Goal: Feedback & Contribution: Contribute content

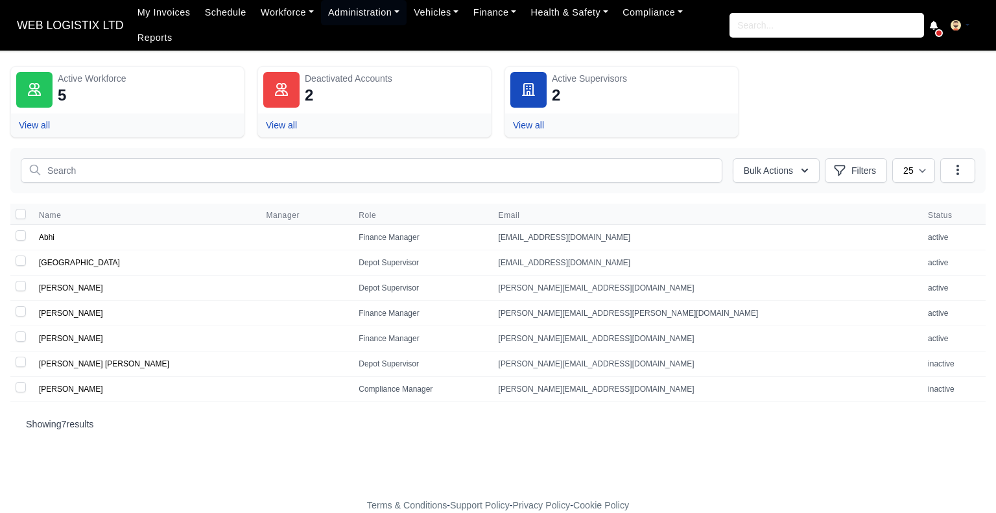
click at [84, 18] on span "WEB LOGISTIX LTD" at bounding box center [70, 25] width 120 height 26
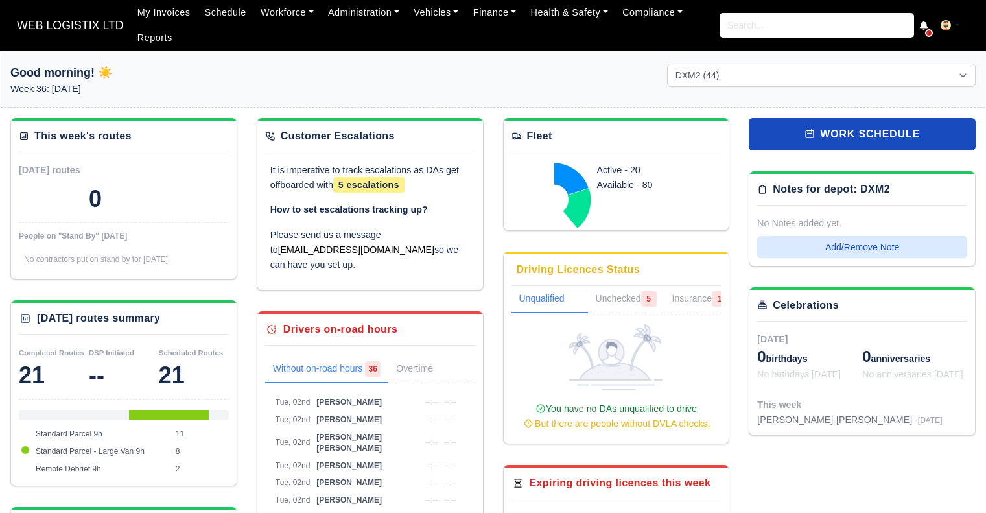
select select "1"
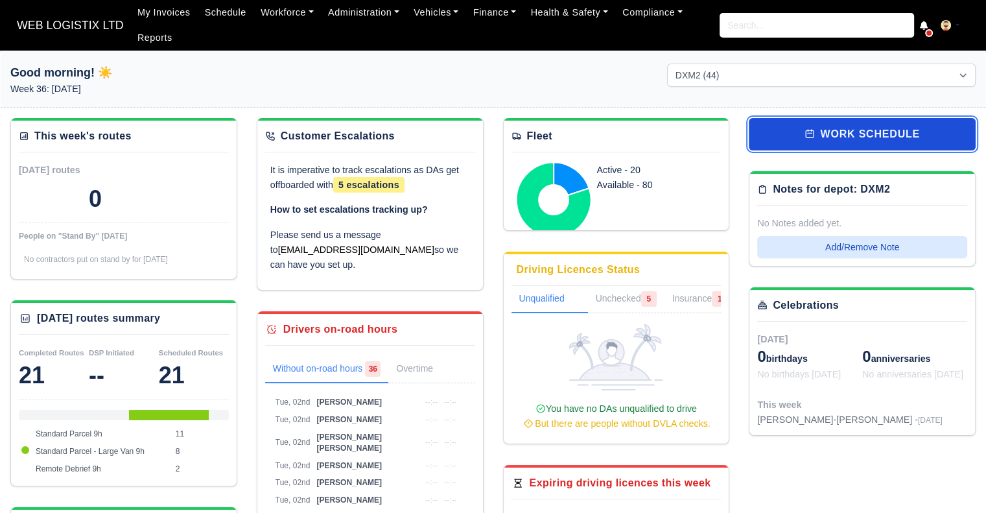
click at [835, 124] on link "work schedule" at bounding box center [862, 134] width 227 height 32
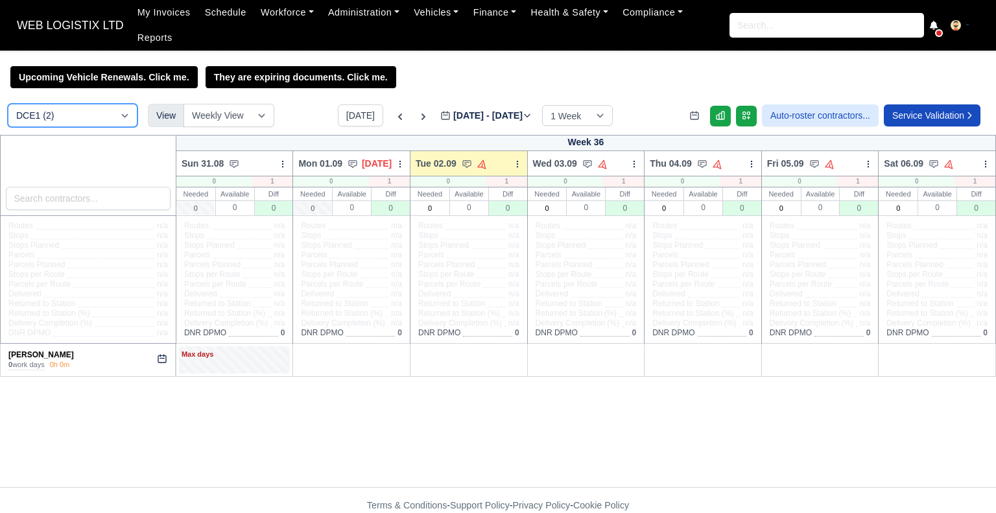
click at [114, 104] on select "DCE1 (2) DWN2 (38) DXM2 (44)" at bounding box center [73, 115] width 130 height 23
click at [52, 350] on link "Harry Battersby" at bounding box center [40, 354] width 65 height 9
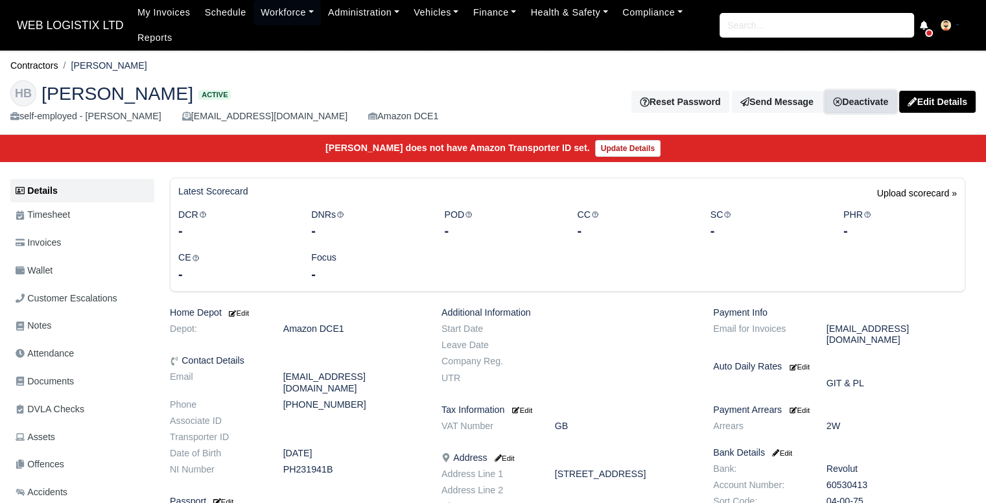
click at [862, 106] on link "Deactivate" at bounding box center [861, 102] width 72 height 22
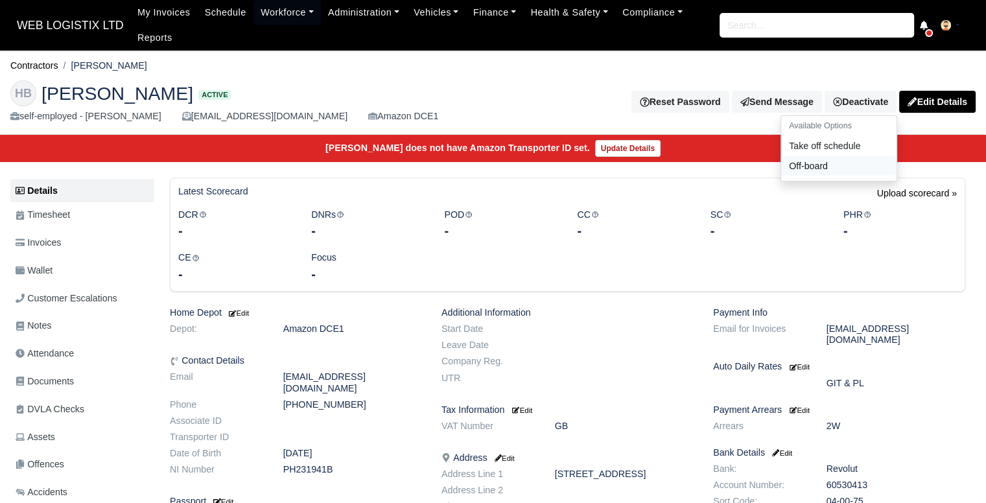
click at [830, 168] on link "Off-board" at bounding box center [838, 166] width 115 height 20
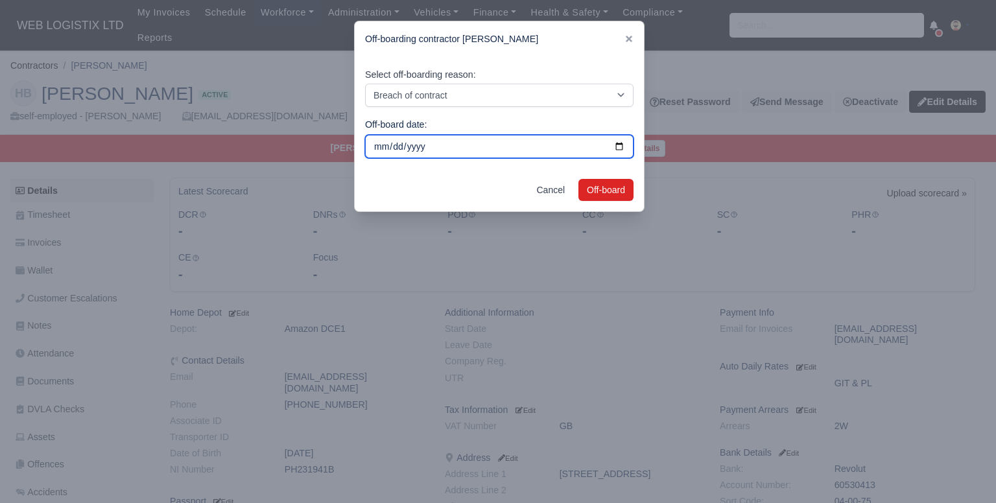
click at [613, 143] on input "[DATE]" at bounding box center [499, 146] width 268 height 23
type input "2025-02-07"
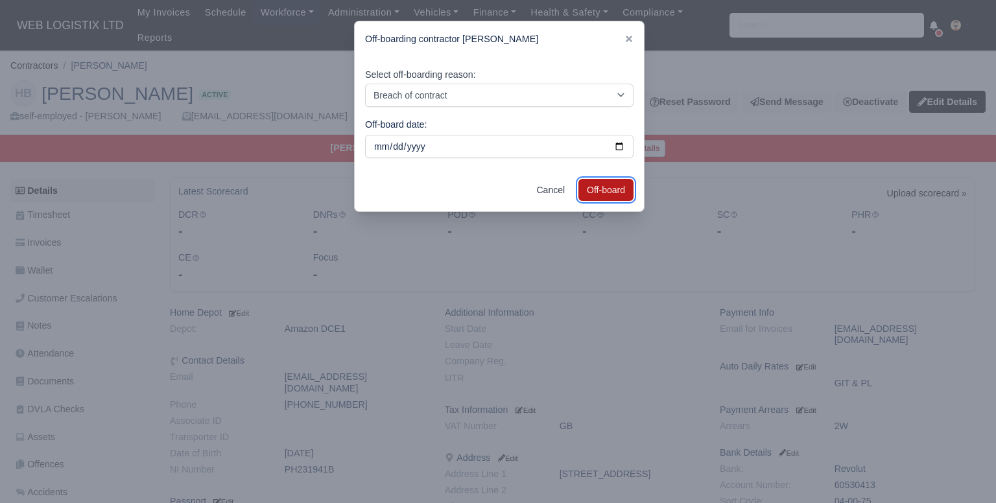
click at [600, 183] on button "Off-board" at bounding box center [605, 190] width 55 height 22
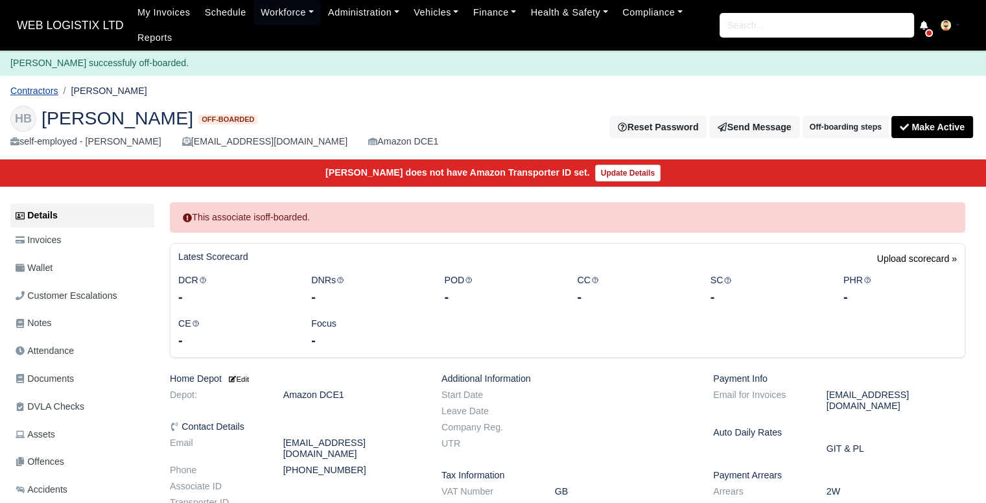
click at [38, 96] on link "Contractors" at bounding box center [34, 91] width 48 height 10
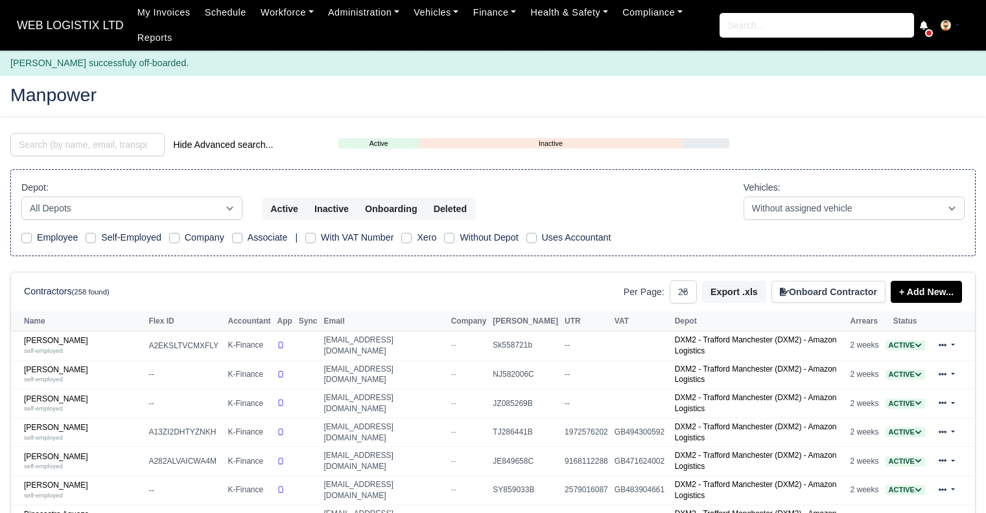
select select "25"
click at [59, 23] on span "WEB LOGISTIX LTD" at bounding box center [70, 25] width 120 height 26
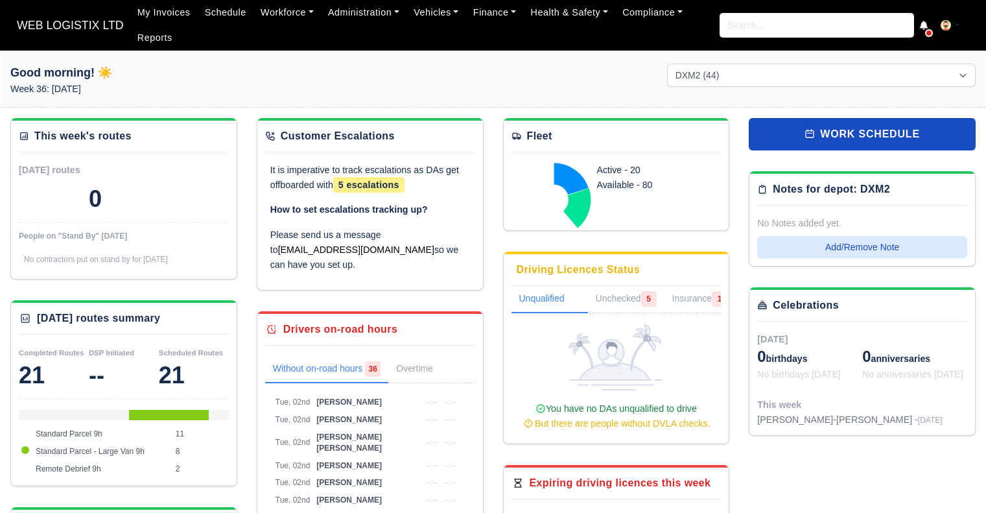
select select "1"
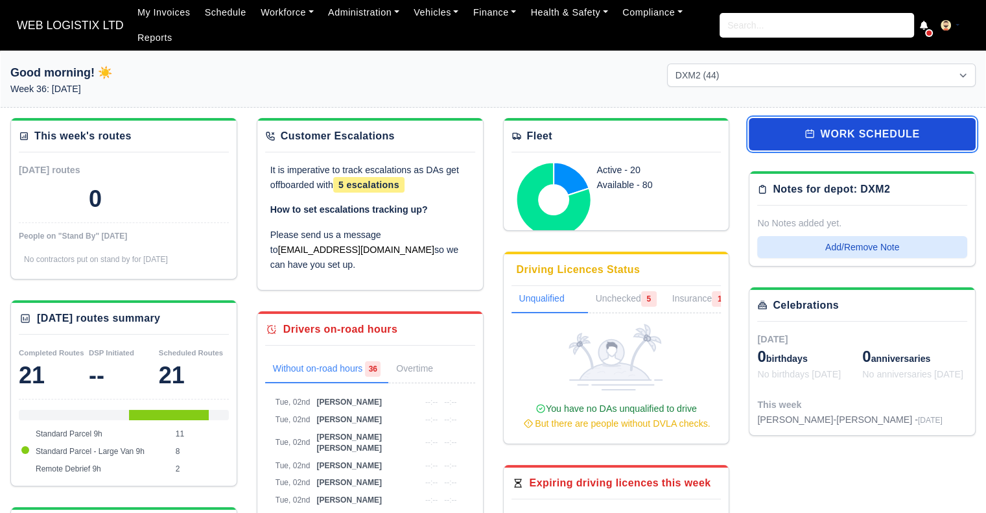
click at [840, 124] on link "work schedule" at bounding box center [862, 134] width 227 height 32
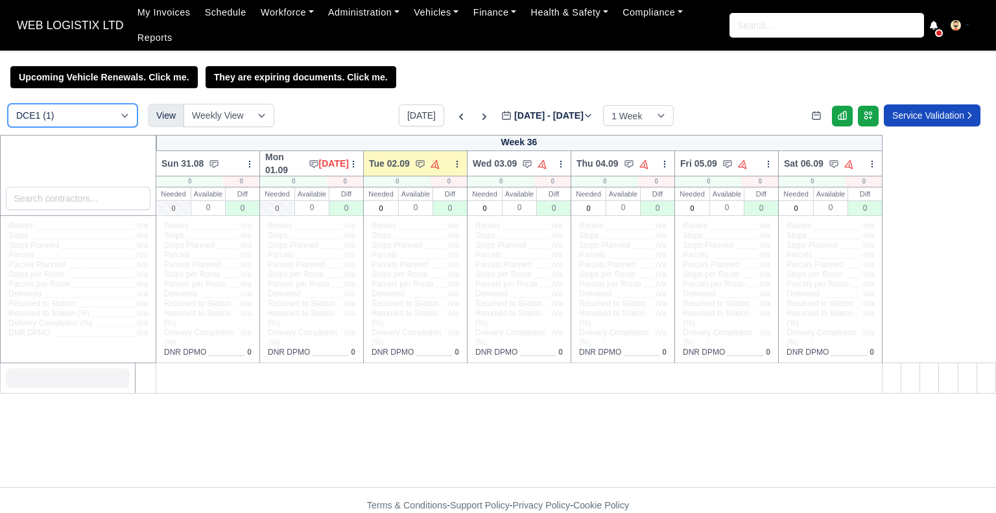
click at [104, 108] on select "DCE1 (1) DWN2 (38) DXM2 (44)" at bounding box center [73, 115] width 130 height 23
select select "1"
click at [8, 104] on select "DCE1 (1) DWN2 (38) DXM2 (44)" at bounding box center [73, 115] width 130 height 23
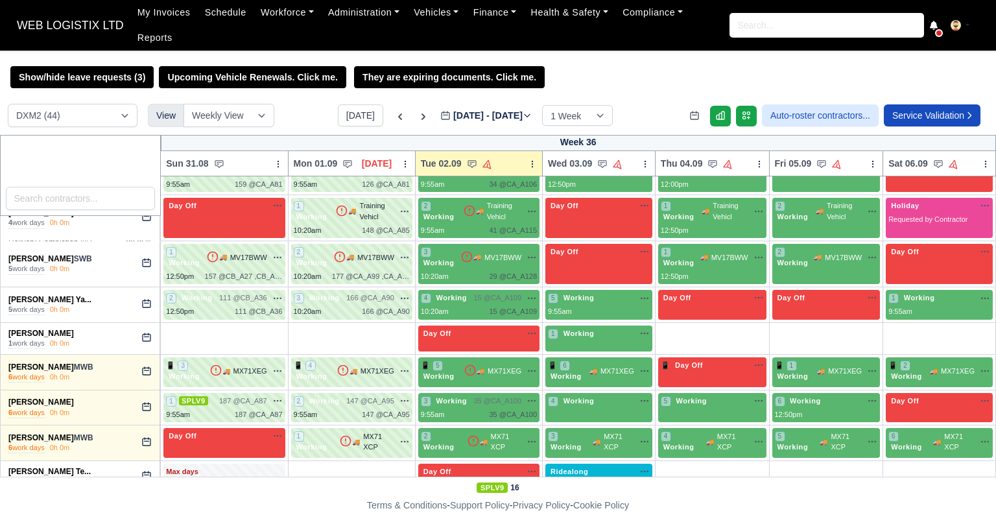
scroll to position [1596, 0]
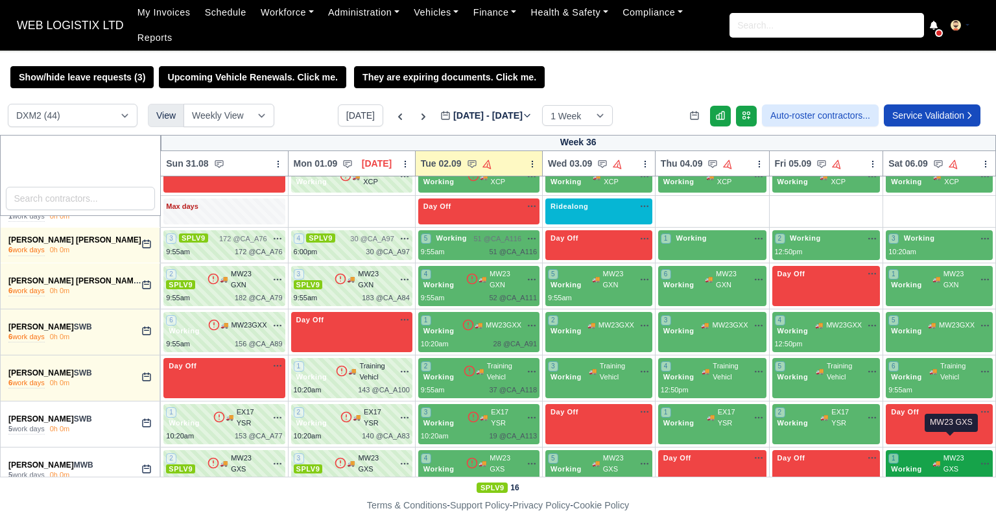
drag, startPoint x: 3, startPoint y: 360, endPoint x: 954, endPoint y: 448, distance: 955.3
copy tbody "Adrian Birladeanu MWB 6 work days 0h 0m Holiday Available Requested by Contract…"
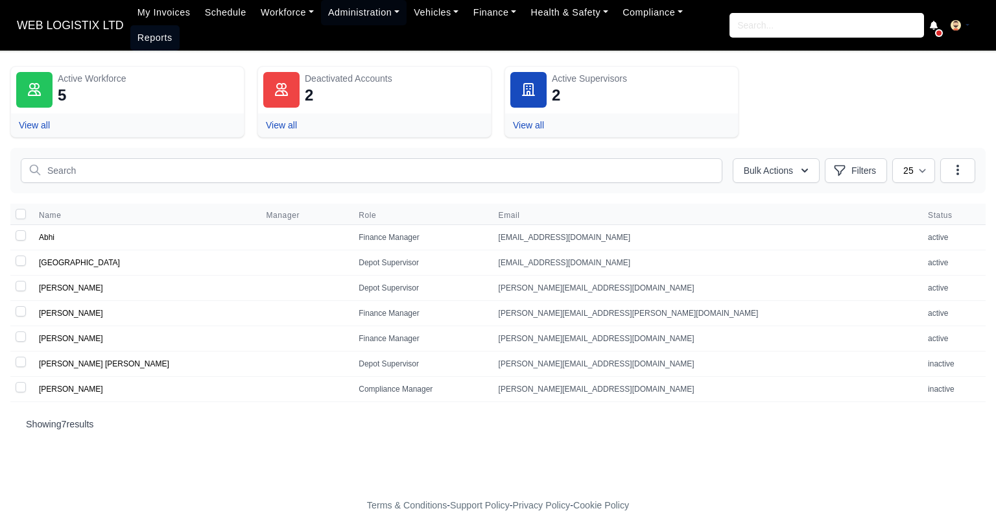
click at [180, 25] on link "Reports" at bounding box center [154, 37] width 49 height 25
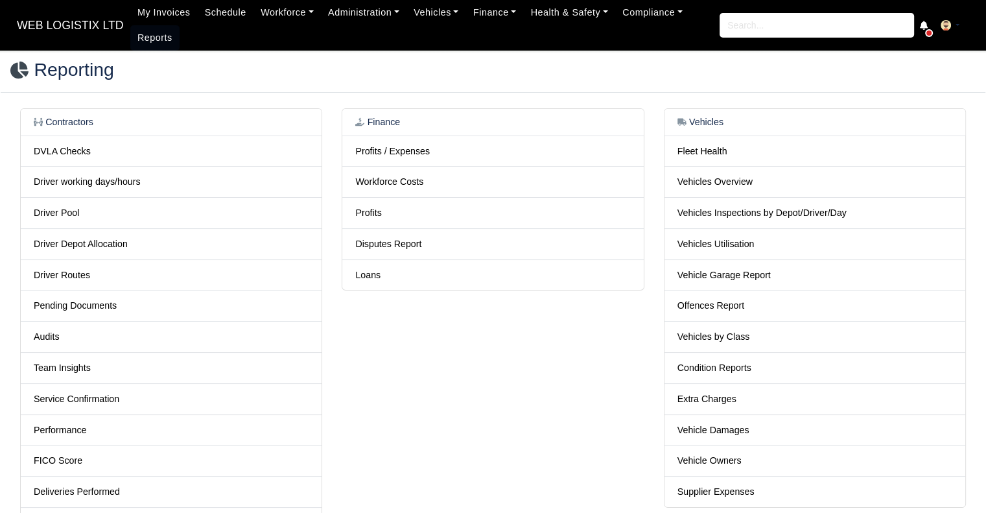
click at [389, 158] on td "Profits / Expenses" at bounding box center [492, 151] width 301 height 31
click at [392, 147] on link "Profits / Expenses" at bounding box center [392, 151] width 75 height 10
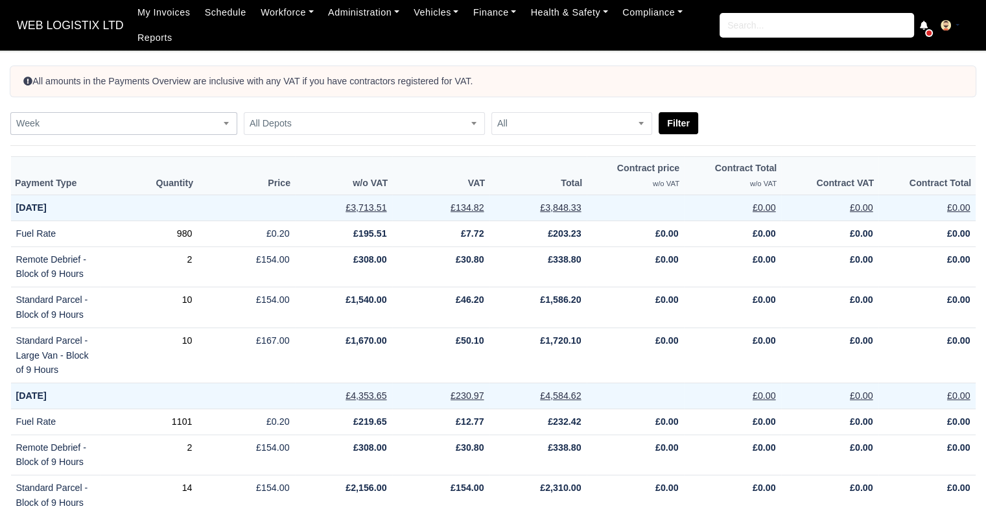
click at [153, 118] on span "Week" at bounding box center [124, 123] width 226 height 16
select select "2025-08-24|2025-08-30"
click at [687, 117] on button "Filter" at bounding box center [679, 123] width 40 height 22
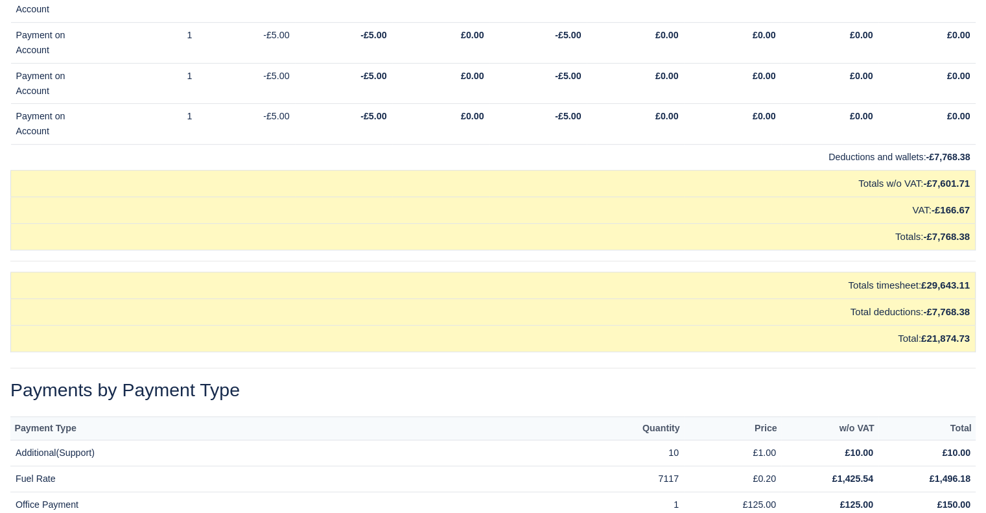
scroll to position [10723, 0]
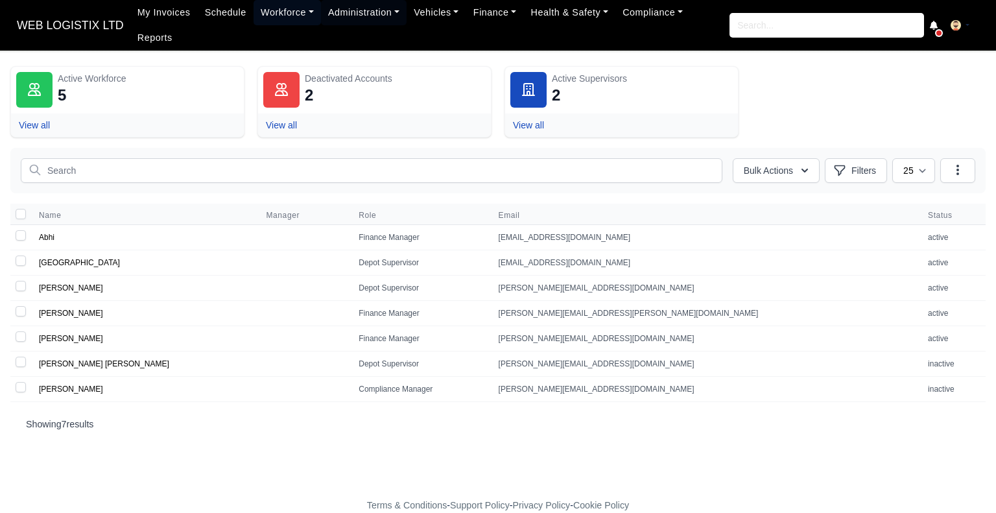
click at [272, 11] on link "Workforce" at bounding box center [287, 12] width 67 height 25
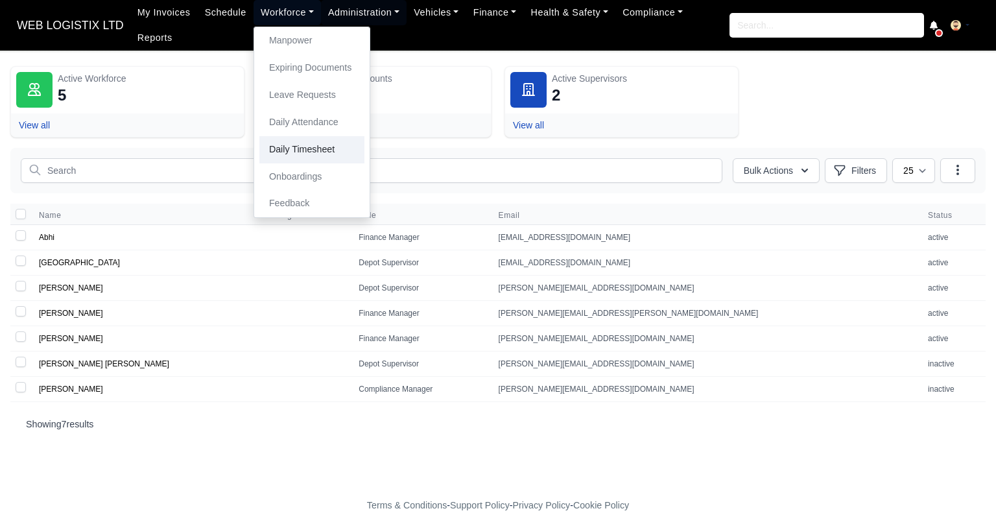
click at [281, 156] on link "Daily Timesheet" at bounding box center [311, 149] width 105 height 27
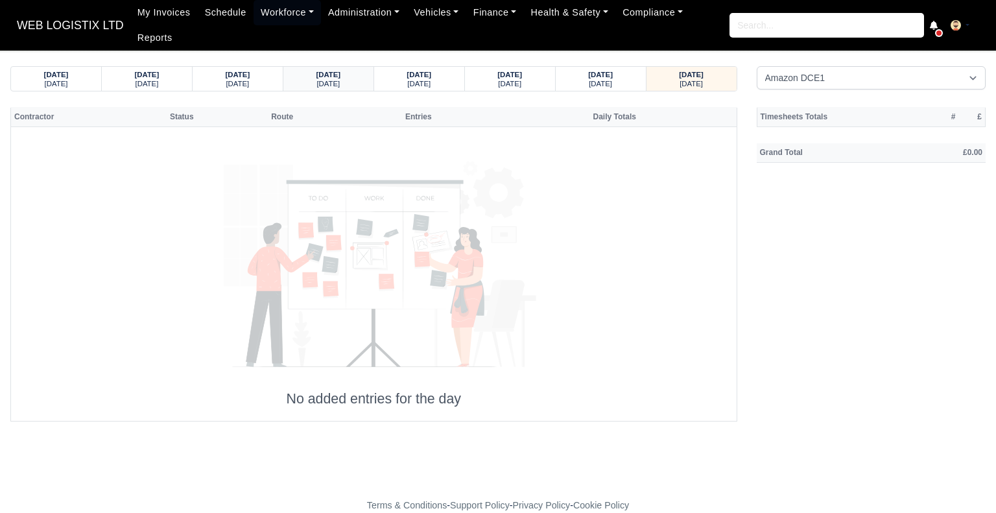
click at [345, 78] on div "[DATE]" at bounding box center [328, 82] width 65 height 9
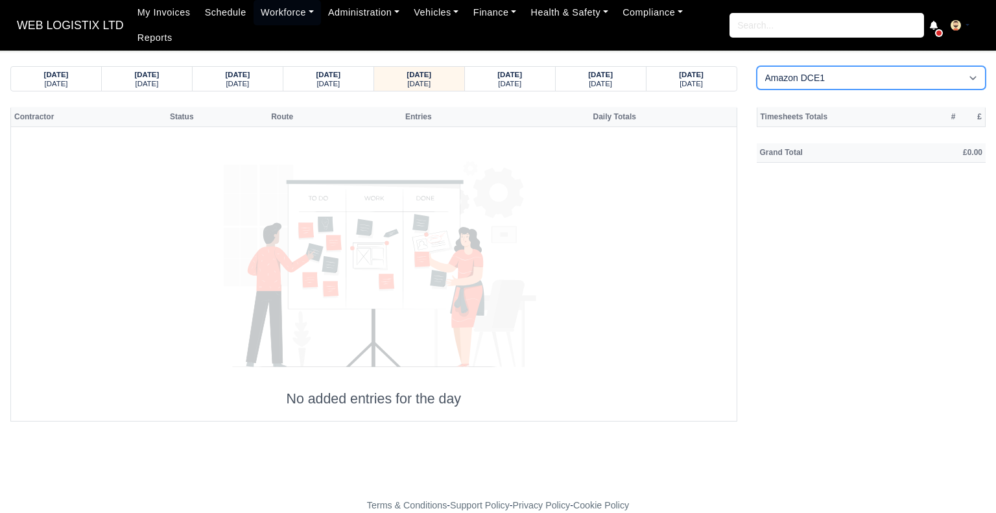
click at [896, 66] on select "Amazon DCE1 DWN2 - [GEOGRAPHIC_DATA] (DWN2) - Amazon Logistics (L34 7XL) DXM2 -…" at bounding box center [872, 77] width 230 height 23
select select "1"
click at [757, 66] on select "Amazon DCE1 DWN2 - Knowsley (DWN2) - Amazon Logistics (L34 7XL) DXM2 - Trafford…" at bounding box center [872, 77] width 230 height 23
click at [864, 113] on div "Timesheets Totals # £ Grand Total £0.00" at bounding box center [871, 264] width 249 height 314
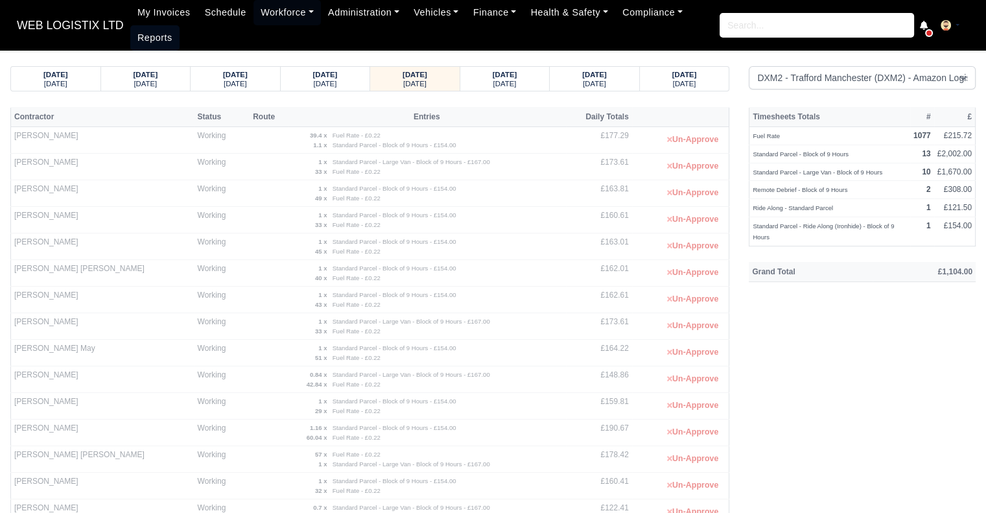
click at [132, 28] on link "Reports" at bounding box center [154, 37] width 49 height 25
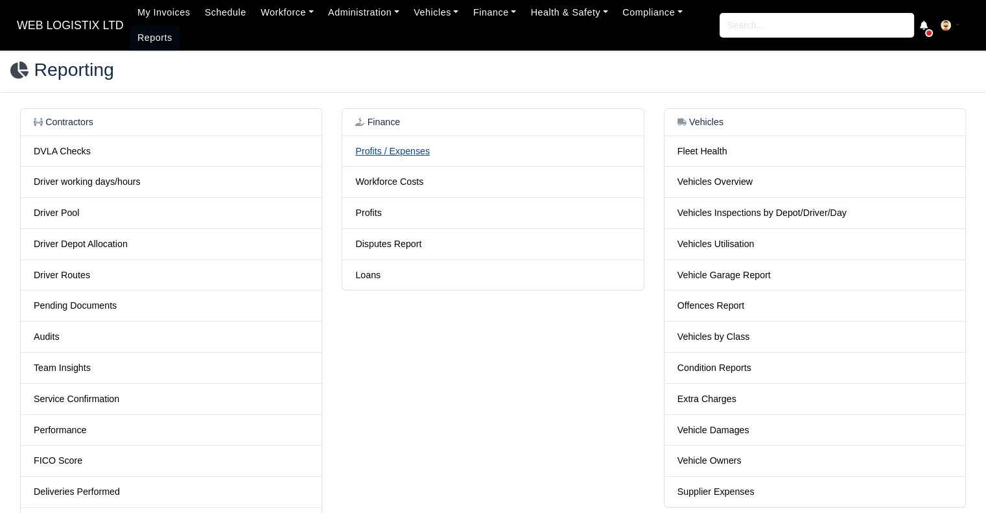
click at [414, 150] on link "Profits / Expenses" at bounding box center [392, 151] width 75 height 10
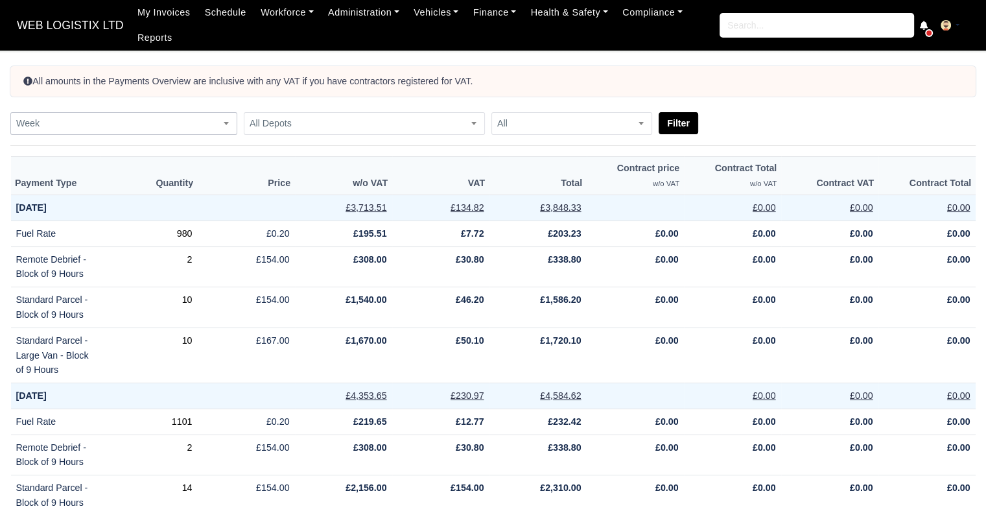
click at [121, 119] on span "Week" at bounding box center [124, 123] width 226 height 16
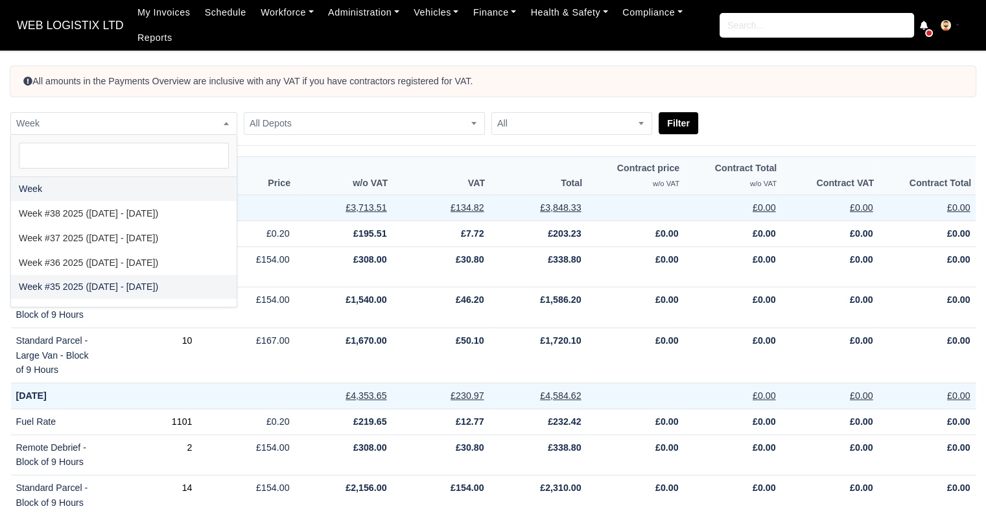
select select "2025-08-24|2025-08-30"
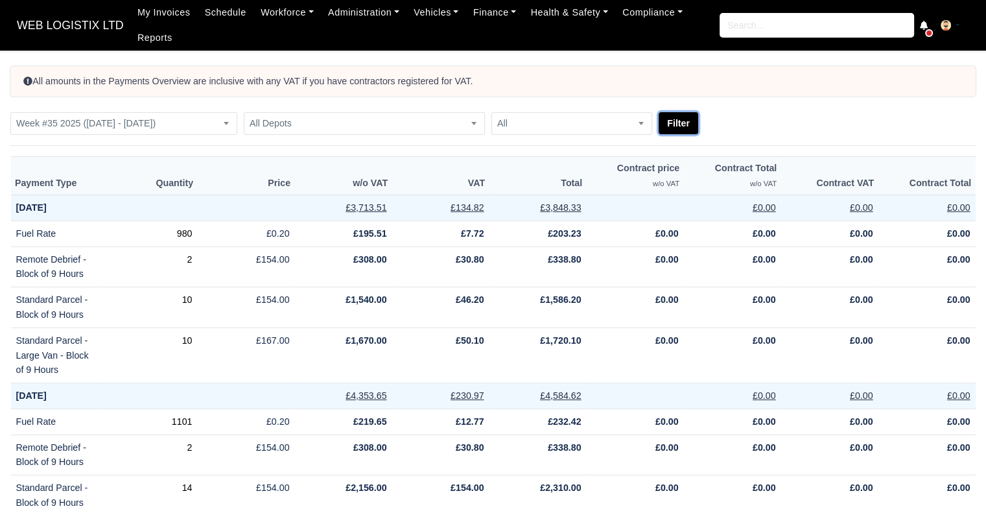
click at [666, 121] on button "Filter" at bounding box center [679, 123] width 40 height 22
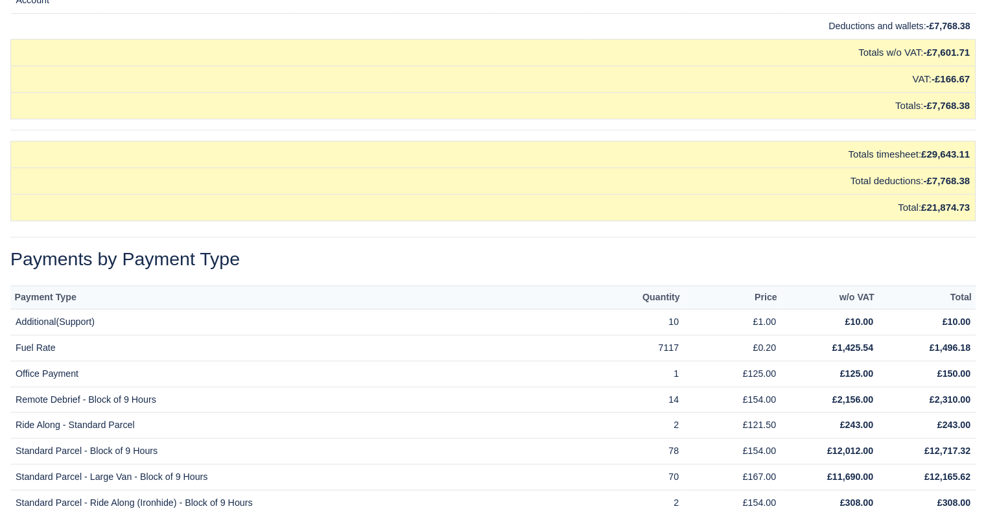
scroll to position [10723, 0]
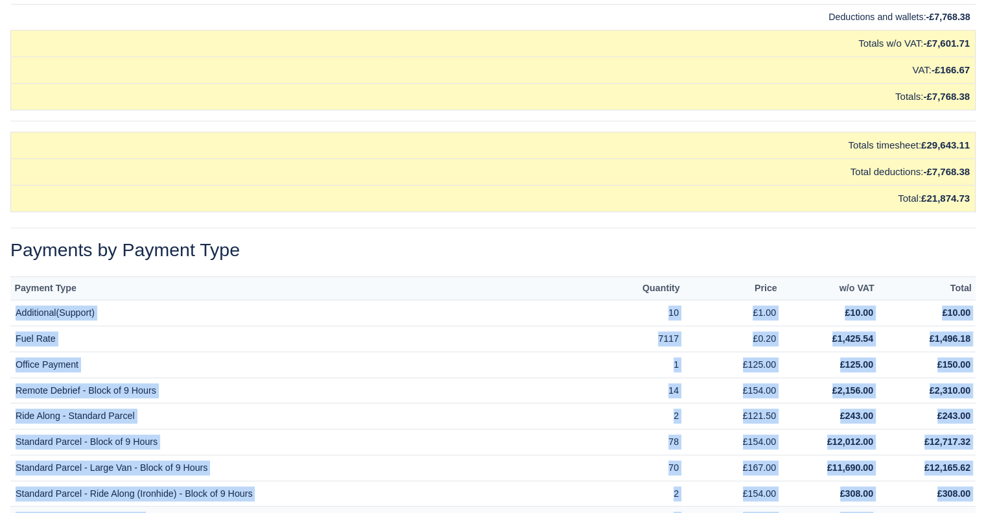
drag, startPoint x: 17, startPoint y: 282, endPoint x: 880, endPoint y: 477, distance: 884.8
click at [880, 477] on tbody "Additional(Support) 10 £1.00 £10.00 £10.00 Fuel Rate 7117 £0.20 £1,425.54 £1,49…" at bounding box center [492, 415] width 965 height 231
copy tbody "Additional(Support) 10 £1.00 £10.00 £10.00 Fuel Rate 7117 £0.20 £1,425.54 £1,49…"
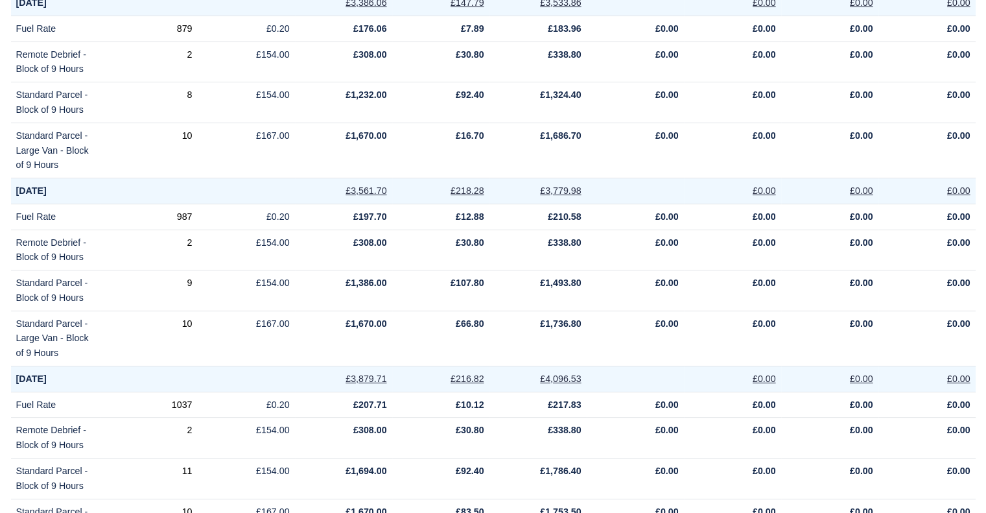
scroll to position [0, 0]
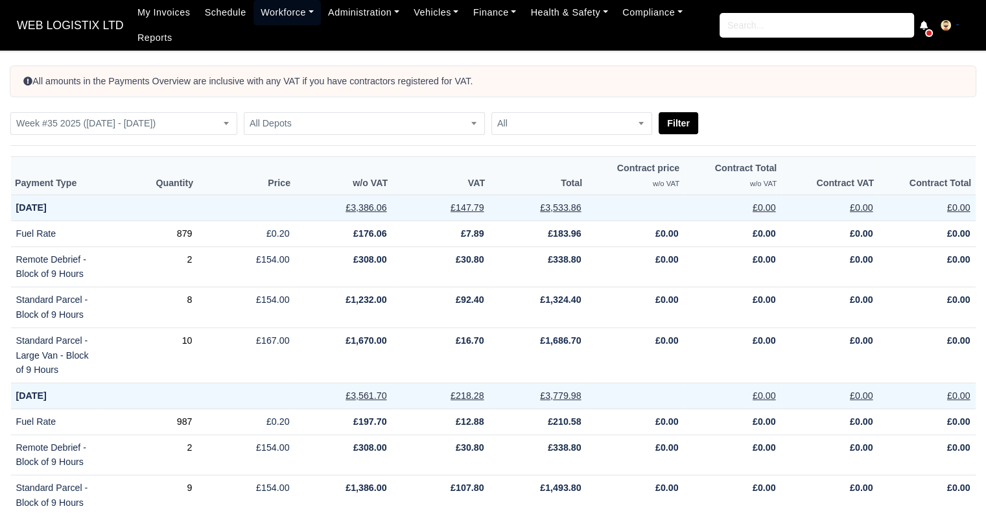
click at [289, 12] on link "Workforce" at bounding box center [287, 12] width 67 height 25
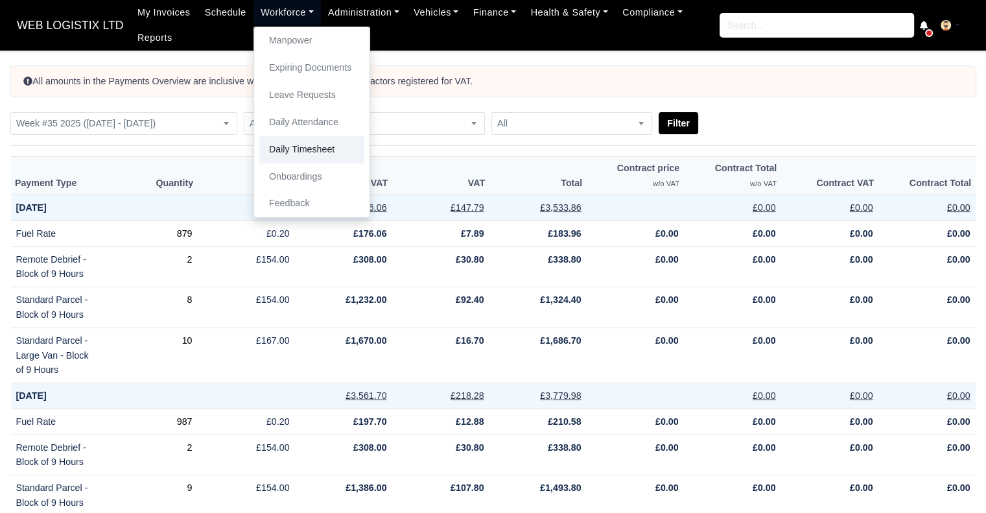
click at [301, 153] on link "Daily Timesheet" at bounding box center [311, 149] width 105 height 27
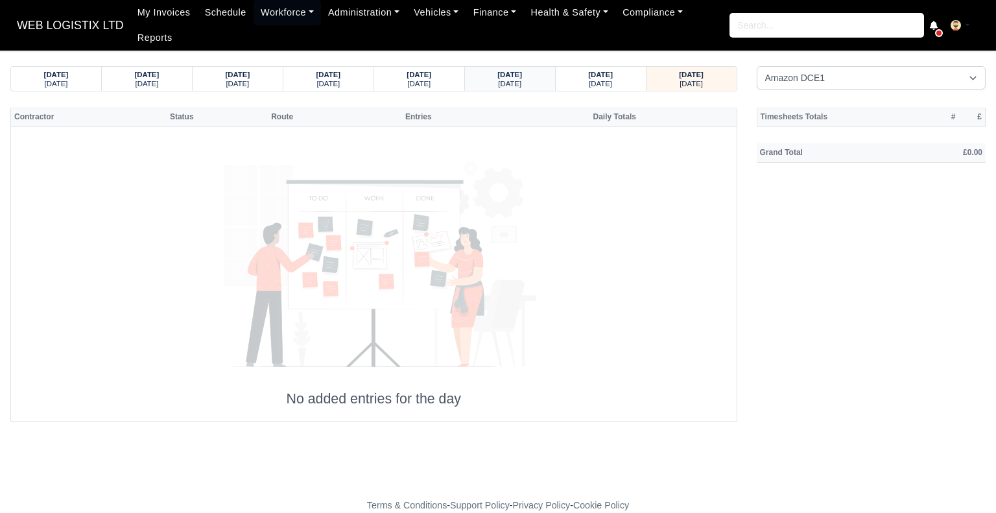
click at [533, 78] on div "Sunday" at bounding box center [509, 82] width 65 height 9
click at [436, 78] on div "Saturday" at bounding box center [418, 82] width 65 height 9
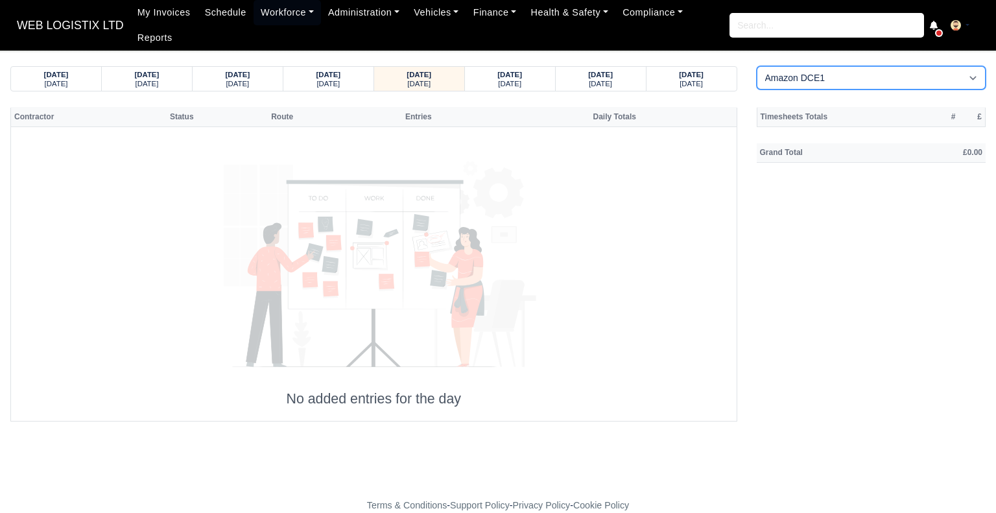
click at [781, 66] on select "Amazon DCE1 DWN2 - Knowsley (DWN2) - Amazon Logistics (L34 7XL) DXM2 - Trafford…" at bounding box center [872, 77] width 230 height 23
select select "1"
click at [757, 66] on select "Amazon DCE1 DWN2 - Knowsley (DWN2) - Amazon Logistics (L34 7XL) DXM2 - Trafford…" at bounding box center [872, 77] width 230 height 23
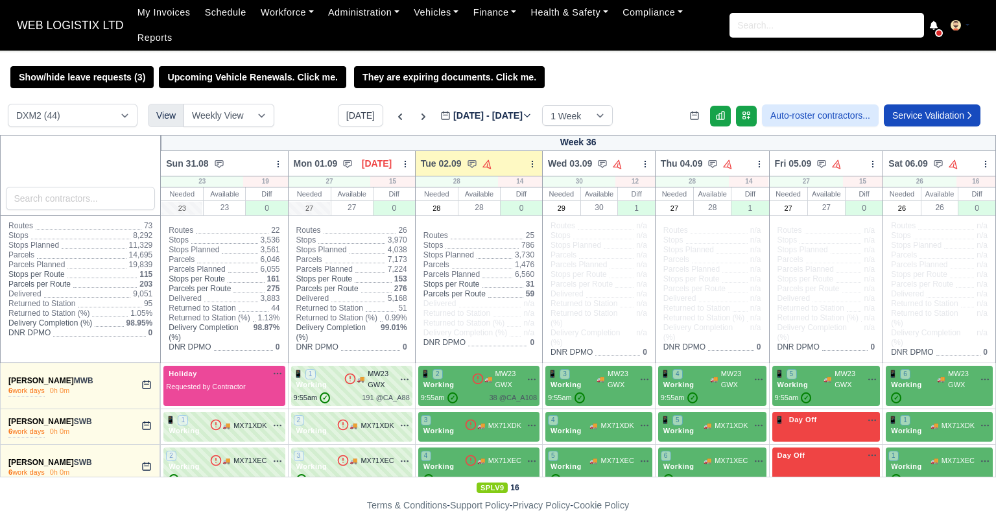
select select "1"
drag, startPoint x: 0, startPoint y: 0, endPoint x: 289, endPoint y: 14, distance: 289.5
click at [289, 14] on link "Workforce" at bounding box center [287, 12] width 67 height 25
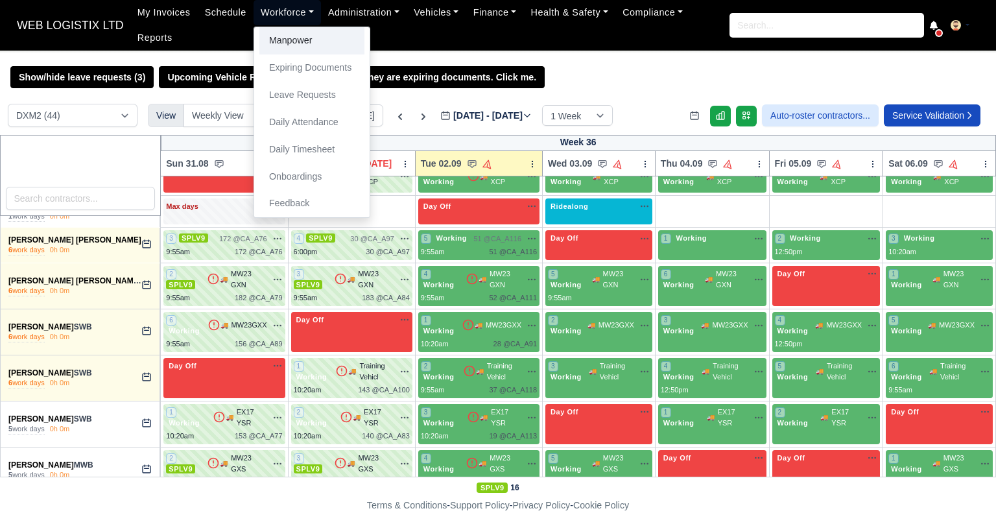
click at [293, 34] on link "Manpower" at bounding box center [311, 40] width 105 height 27
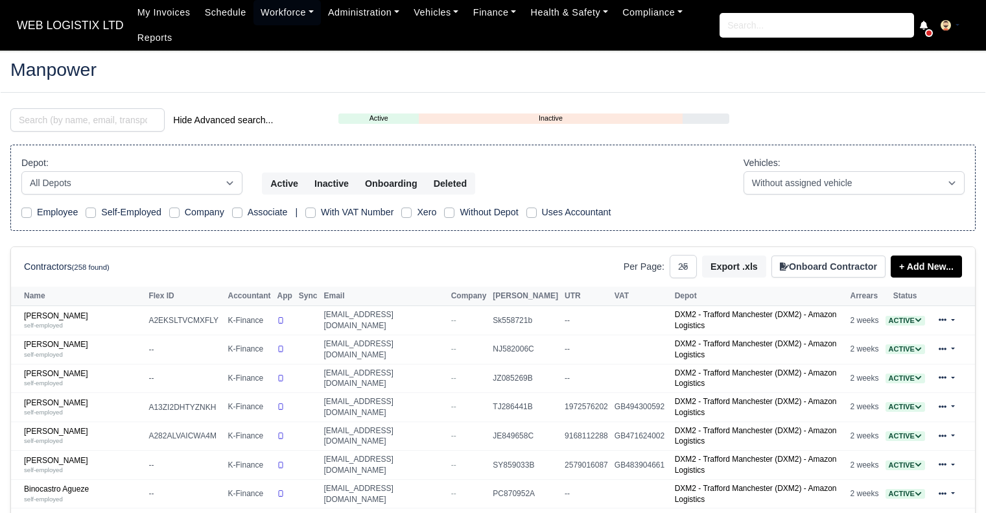
select select "25"
click at [78, 128] on input "search" at bounding box center [87, 119] width 154 height 23
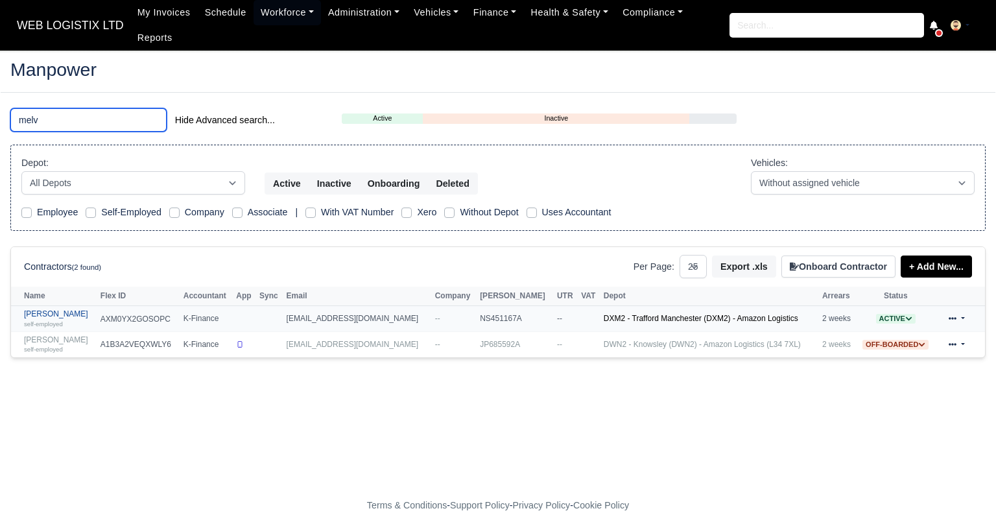
type input "melv"
click at [30, 309] on link "[PERSON_NAME] self-employed" at bounding box center [59, 318] width 70 height 19
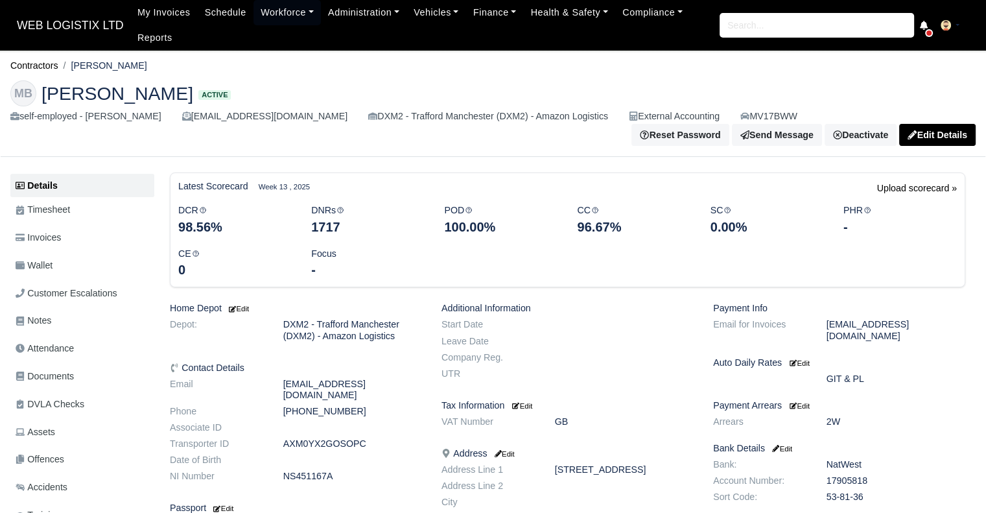
click at [70, 383] on ul "Details Timesheet Invoices Wallet Customer Escalations Notes Attendance Documen…" at bounding box center [82, 394] width 144 height 440
click at [69, 373] on span "Documents" at bounding box center [45, 376] width 58 height 15
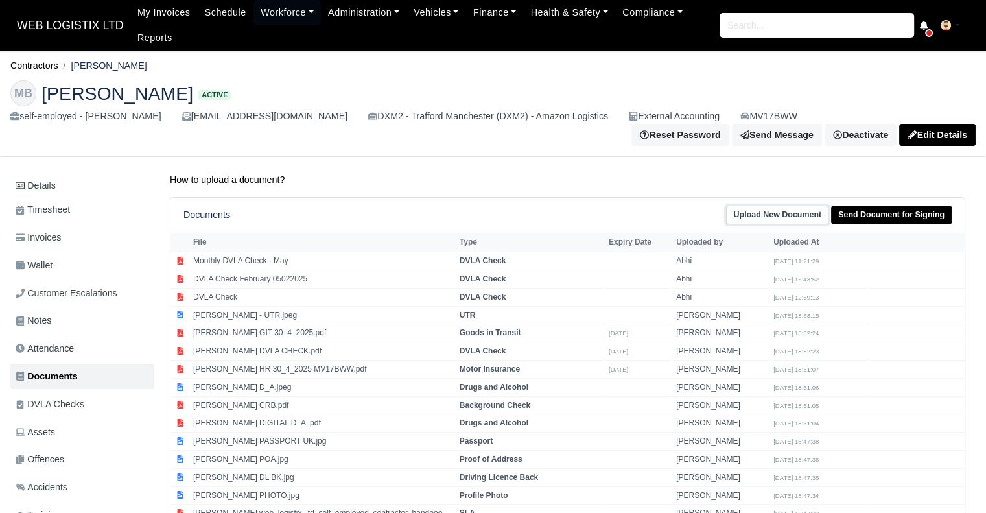
click at [786, 209] on link "Upload New Document" at bounding box center [777, 215] width 102 height 19
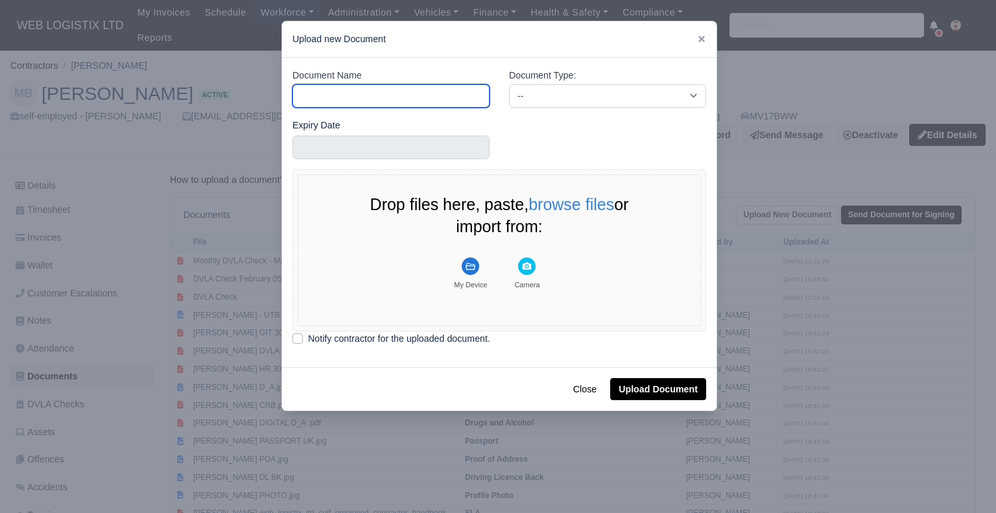
click at [431, 95] on input "Document Name" at bounding box center [390, 95] width 197 height 23
click at [429, 90] on input "Document Name" at bounding box center [390, 95] width 197 height 23
click at [427, 95] on input "Document Name" at bounding box center [390, 95] width 197 height 23
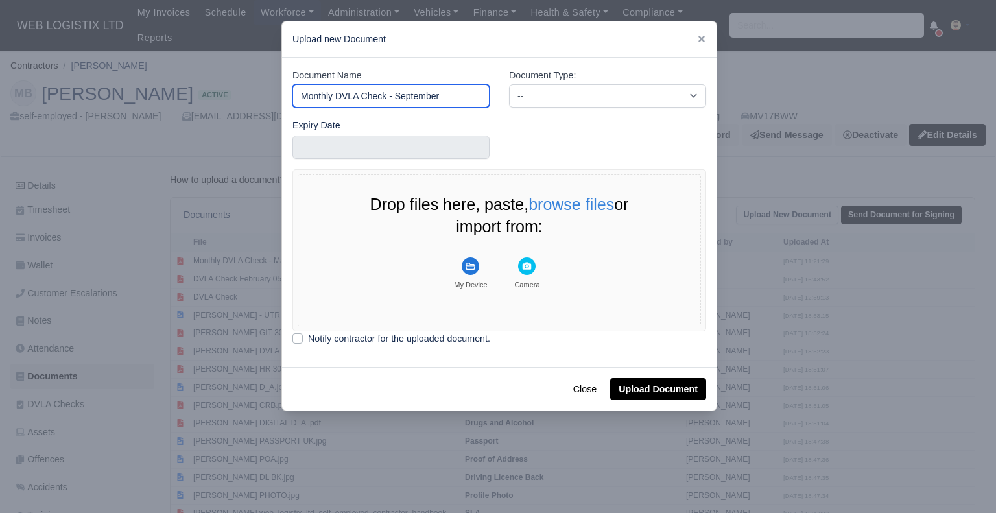
type input "Monthly DVLA Check - September"
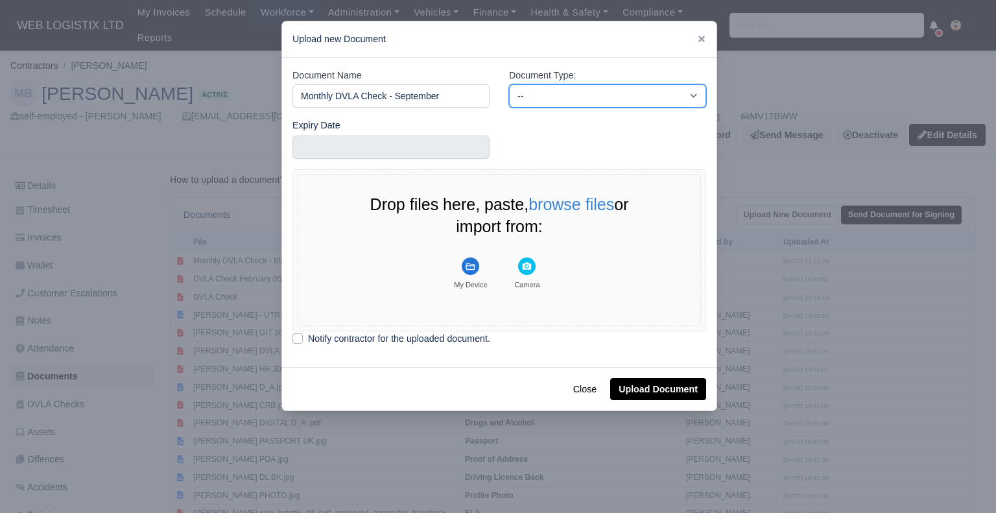
click at [530, 86] on select "-- Accounting Engagement Letter Age Verification Confirmation Background Check …" at bounding box center [607, 95] width 197 height 23
select select "dvla-check"
click at [509, 84] on select "-- Accounting Engagement Letter Age Verification Confirmation Background Check …" at bounding box center [607, 95] width 197 height 23
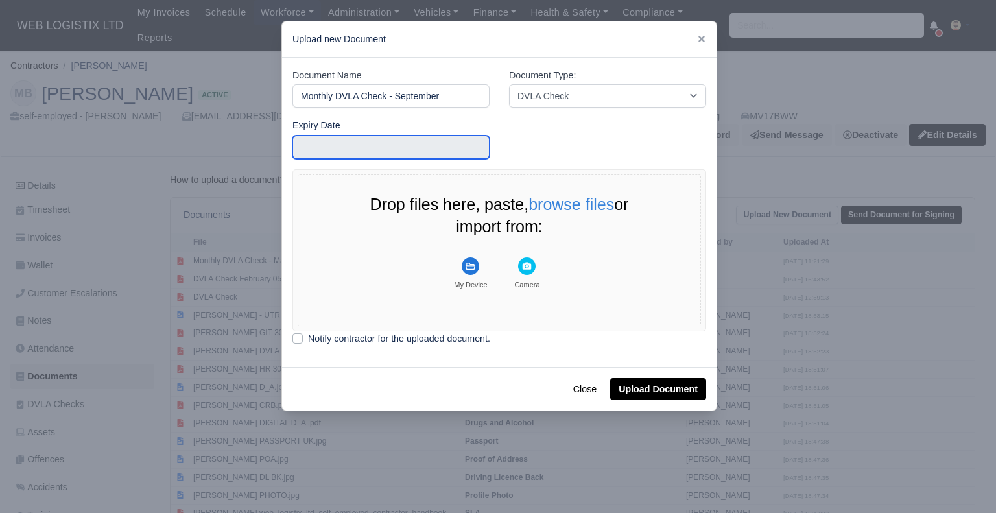
click at [404, 145] on input "text" at bounding box center [390, 147] width 197 height 23
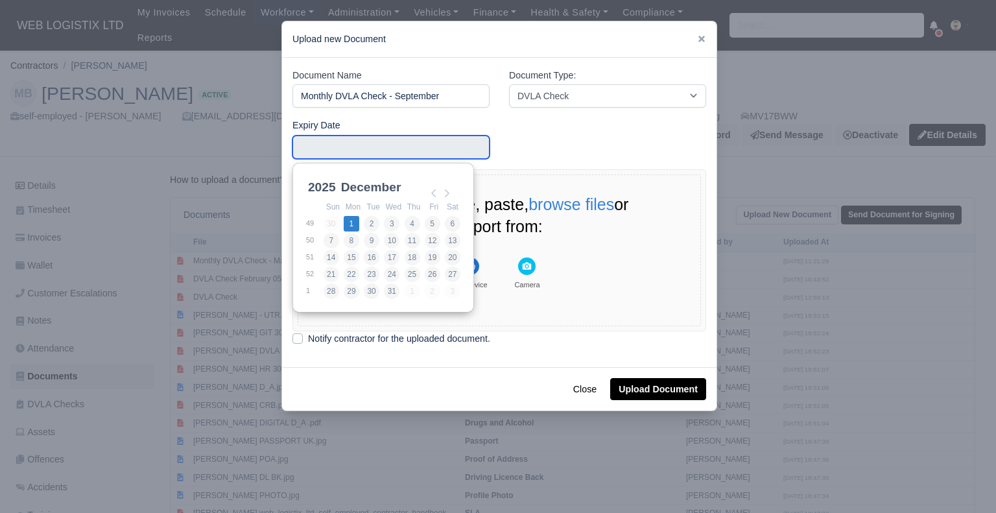
type input "2025-12-01"
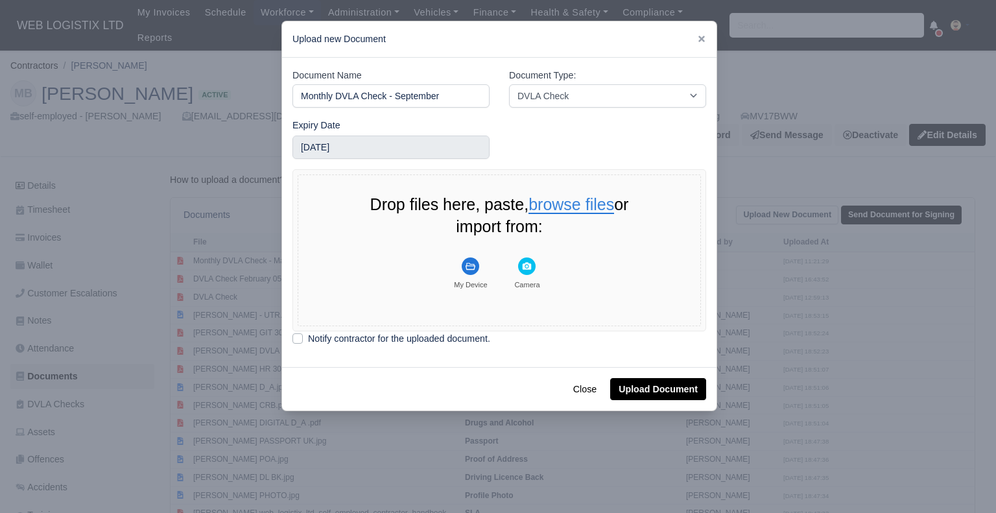
click at [576, 204] on button "browse files" at bounding box center [571, 205] width 86 height 18
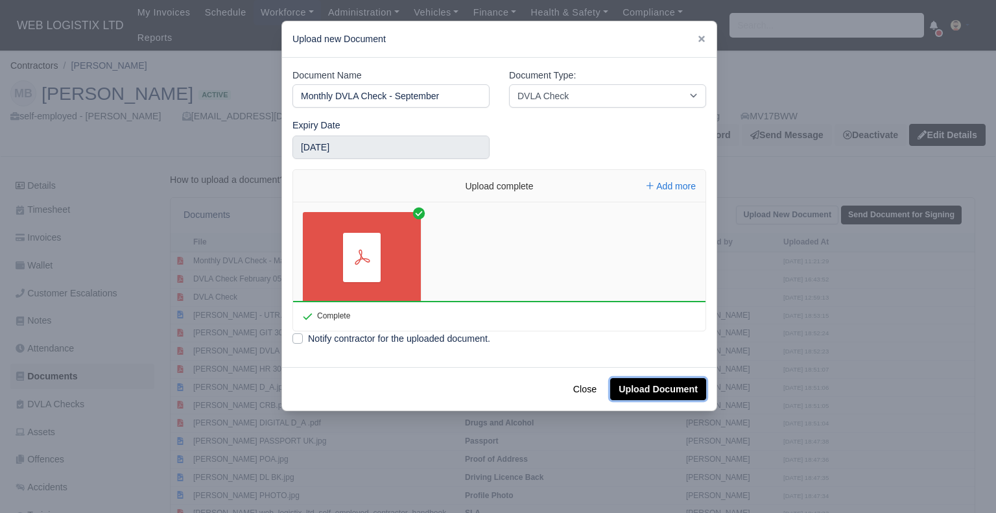
click at [651, 383] on button "Upload Document" at bounding box center [658, 389] width 96 height 22
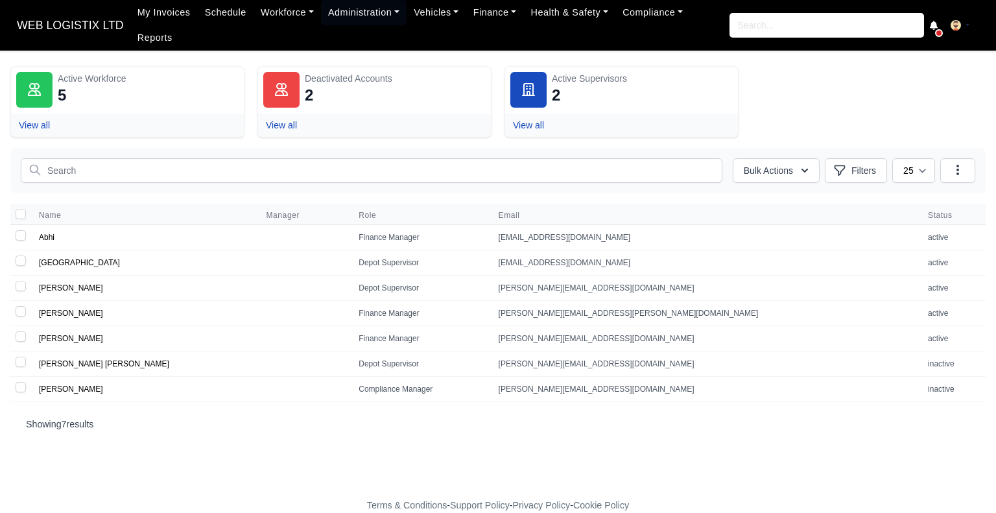
click at [79, 27] on span "WEB LOGISTIX LTD" at bounding box center [70, 25] width 120 height 26
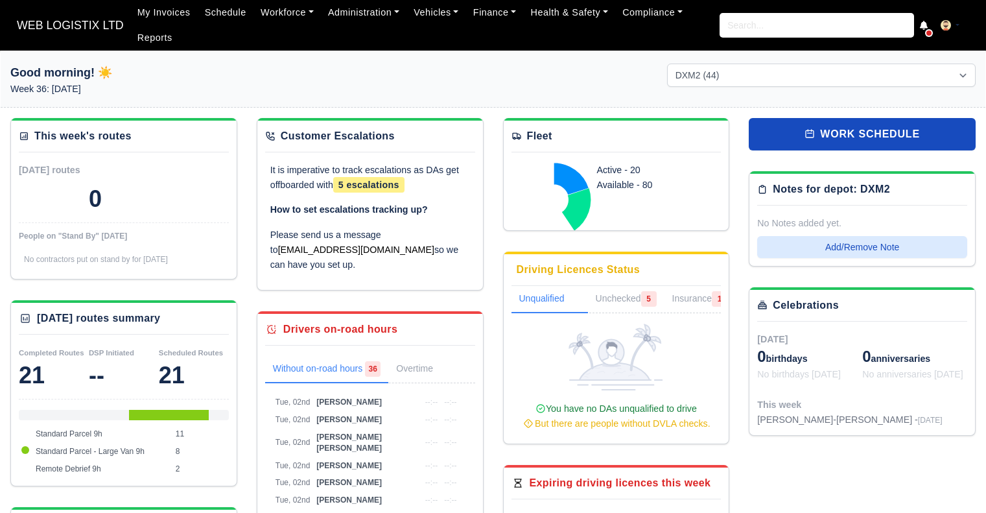
select select "1"
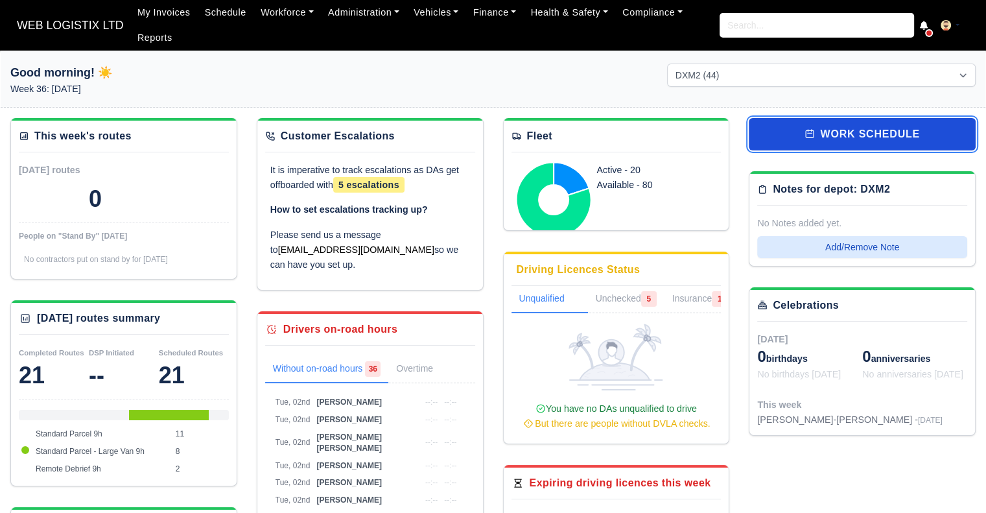
click at [906, 137] on link "work schedule" at bounding box center [862, 134] width 227 height 32
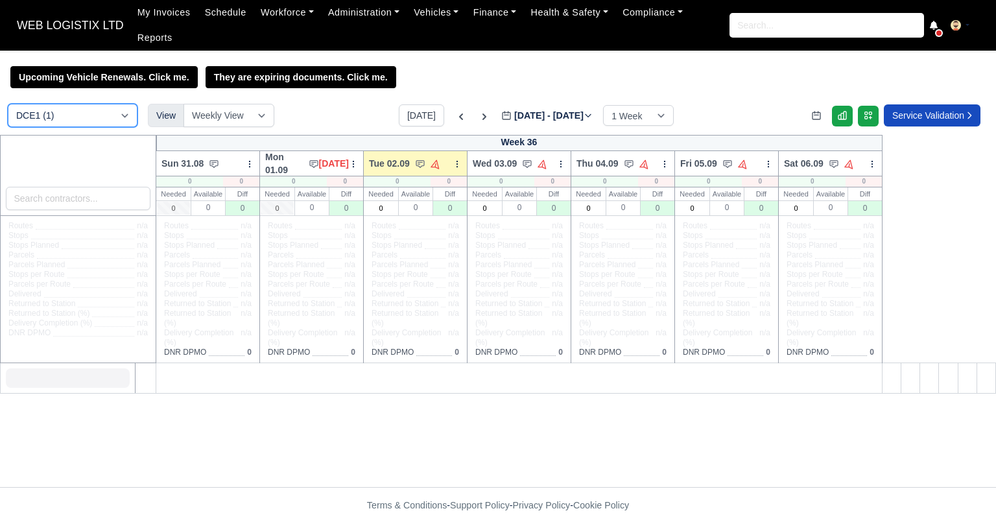
click at [93, 104] on select "DCE1 (1) DWN2 (38) DXM2 (44)" at bounding box center [73, 115] width 130 height 23
select select "3"
click at [8, 104] on select "DCE1 (1) DWN2 (38) DXM2 (44)" at bounding box center [73, 115] width 130 height 23
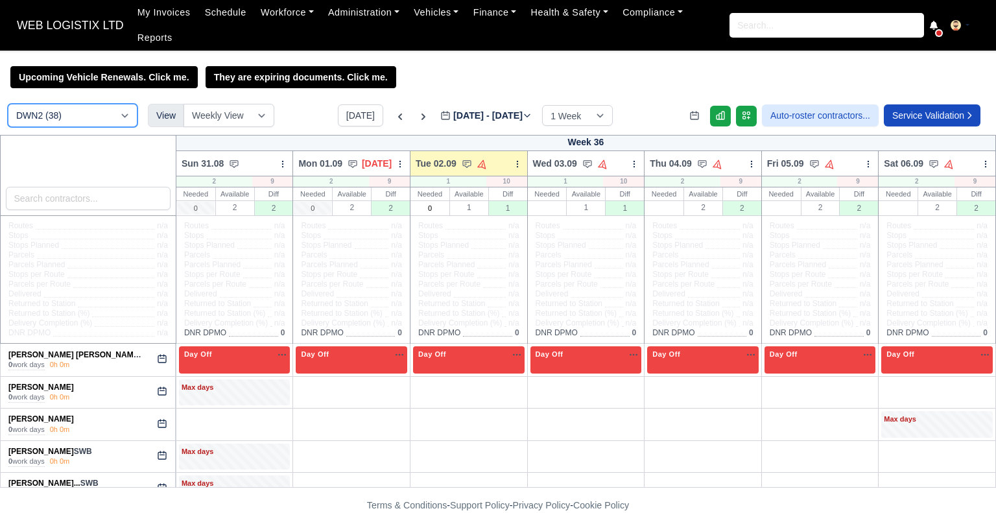
click at [88, 104] on select "DCE1 (1) DWN2 (38) DXM2 (44)" at bounding box center [73, 115] width 130 height 23
select select "1"
click at [8, 104] on select "DCE1 (1) DWN2 (38) DXM2 (44)" at bounding box center [73, 115] width 130 height 23
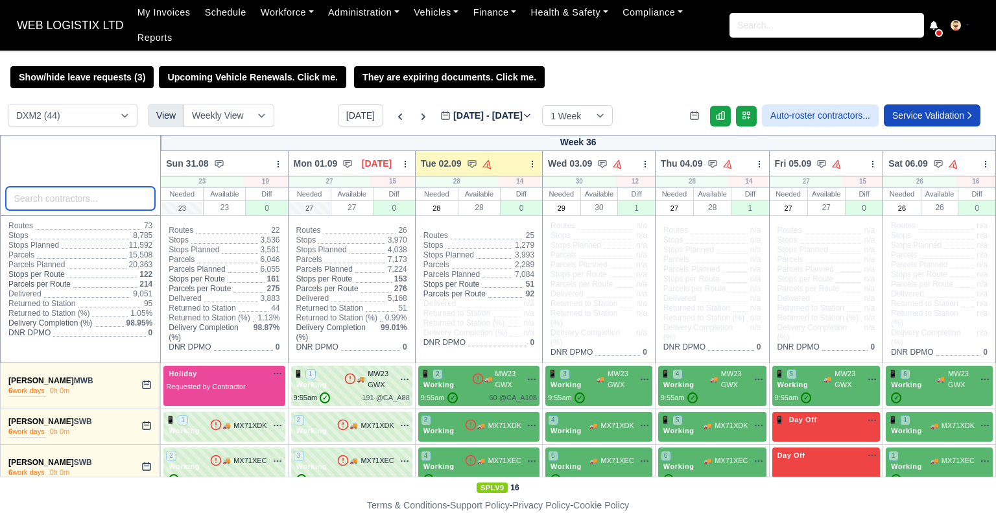
click at [73, 187] on input "search" at bounding box center [81, 198] width 150 height 23
type input "[PERSON_NAME]"
